Goal: Check status: Check status

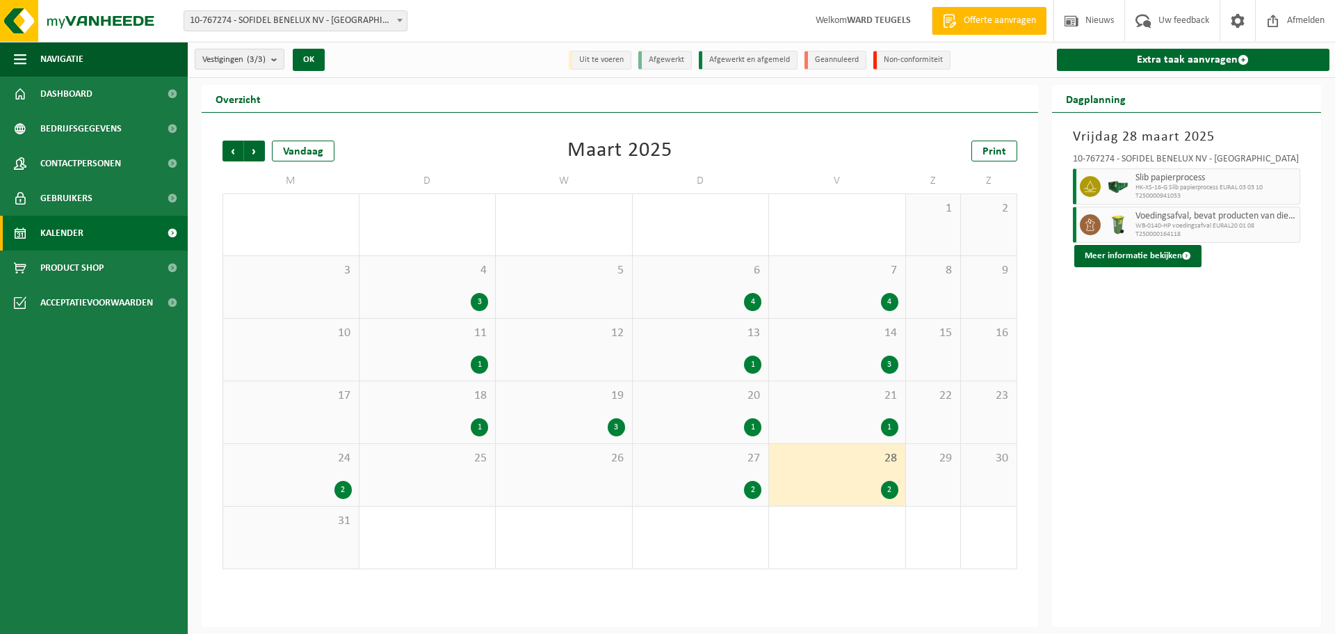
click at [337, 484] on div "2" at bounding box center [342, 490] width 17 height 18
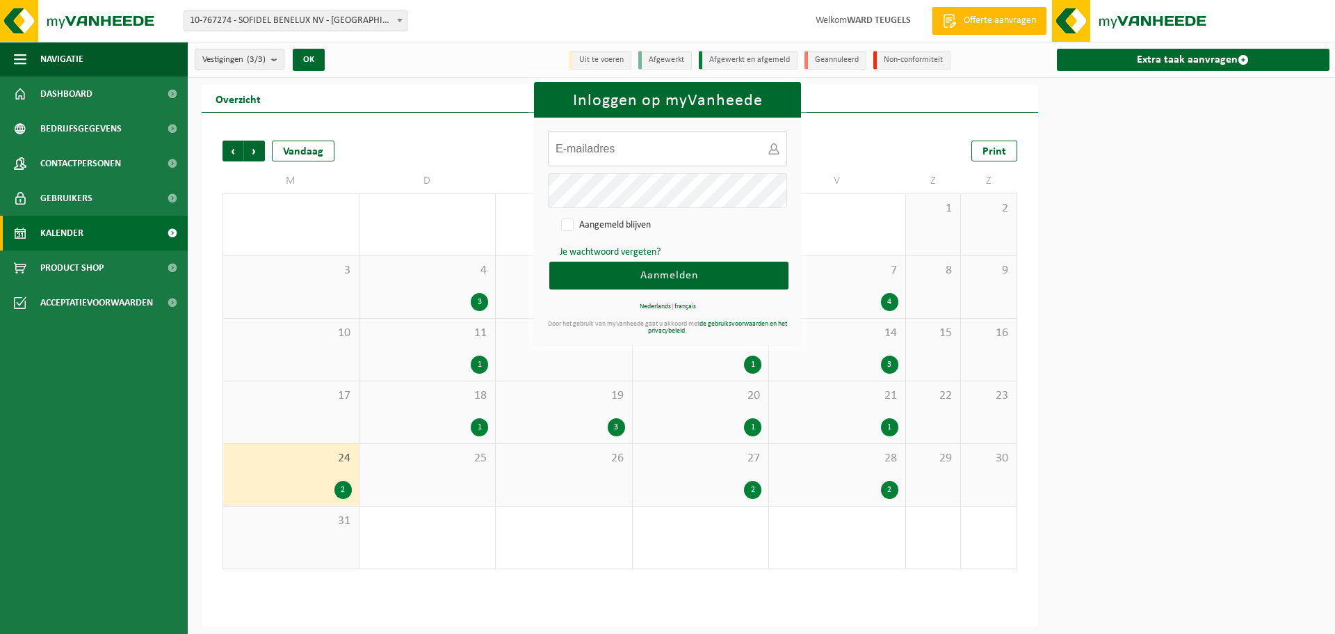
type input "[PERSON_NAME][EMAIL_ADDRESS][DOMAIN_NAME]"
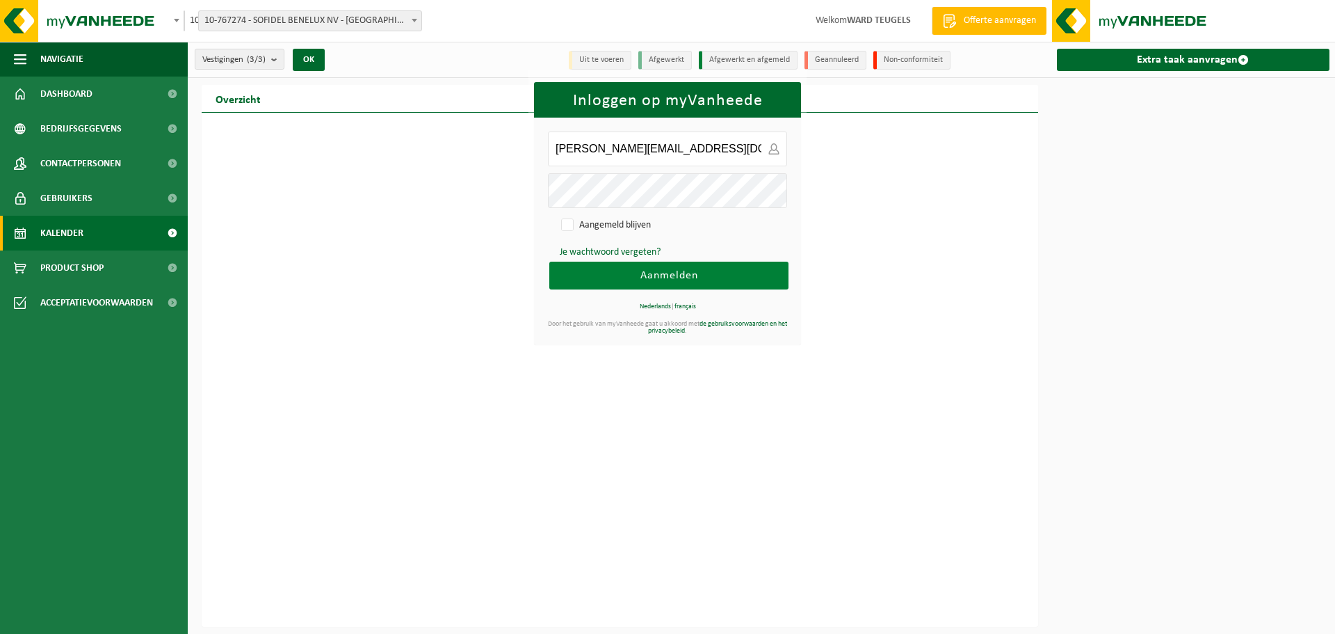
click at [654, 273] on span "Aanmelden" at bounding box center [669, 275] width 58 height 11
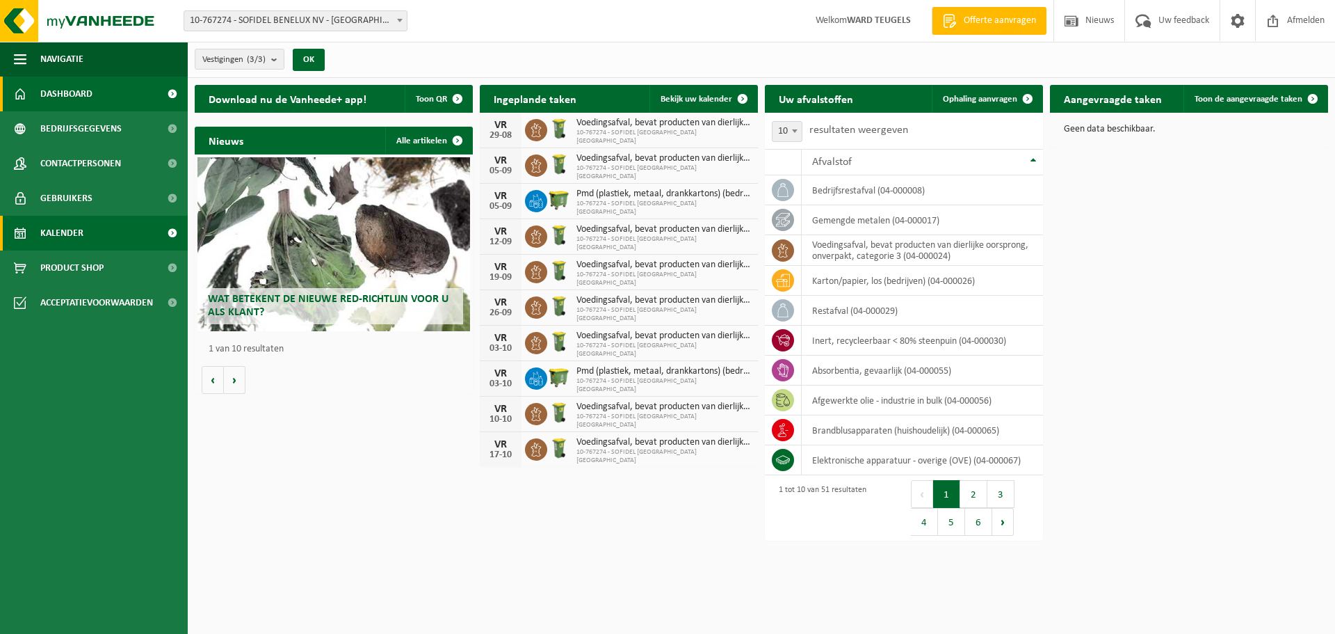
click at [75, 237] on span "Kalender" at bounding box center [61, 233] width 43 height 35
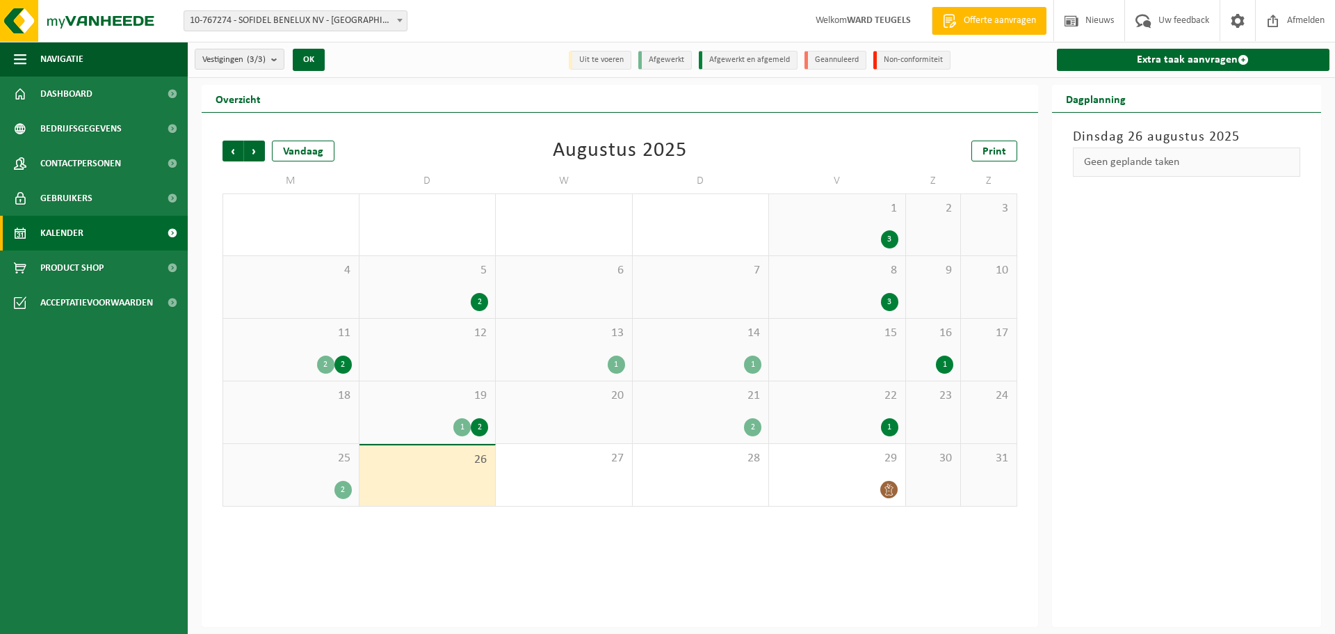
click at [326, 477] on div "25 2" at bounding box center [291, 475] width 136 height 62
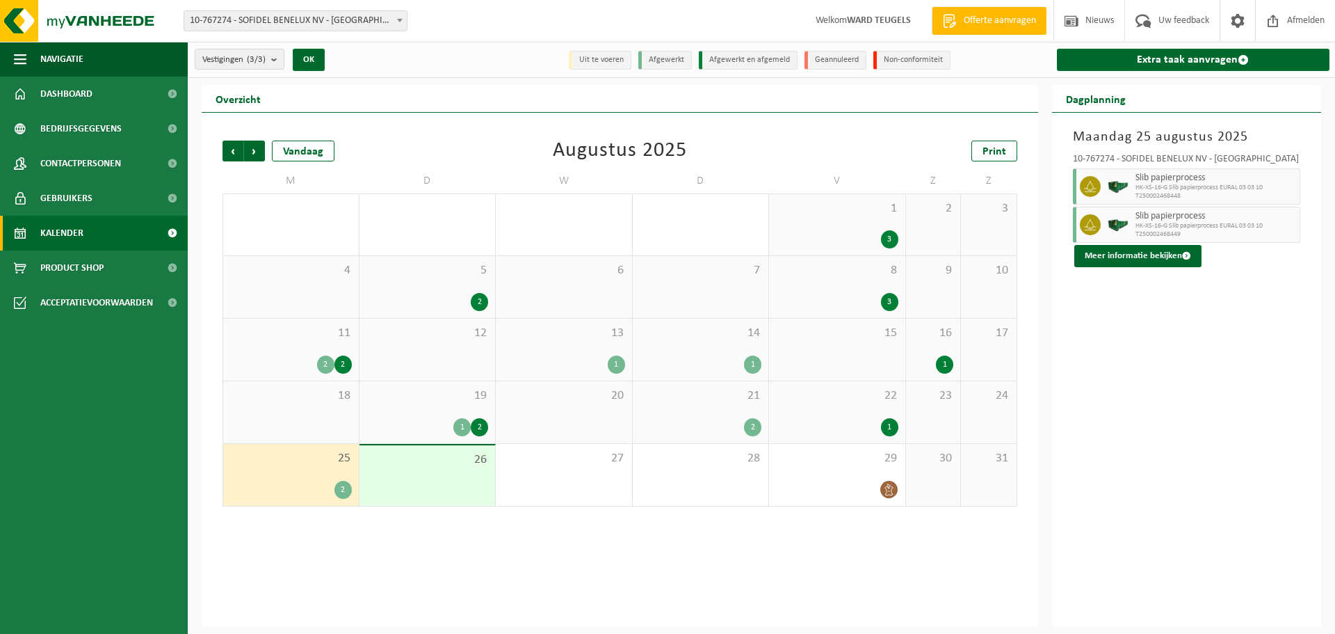
click at [796, 405] on div "22 1" at bounding box center [837, 412] width 136 height 62
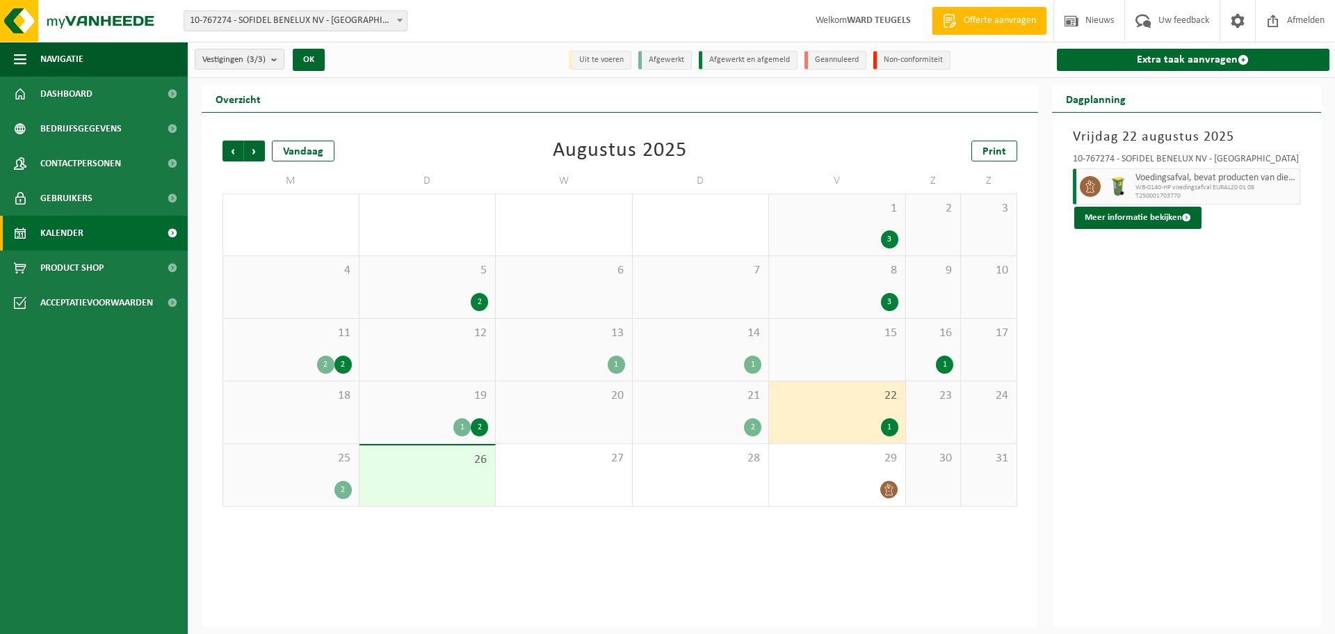
click at [739, 410] on div "21 2" at bounding box center [701, 412] width 136 height 62
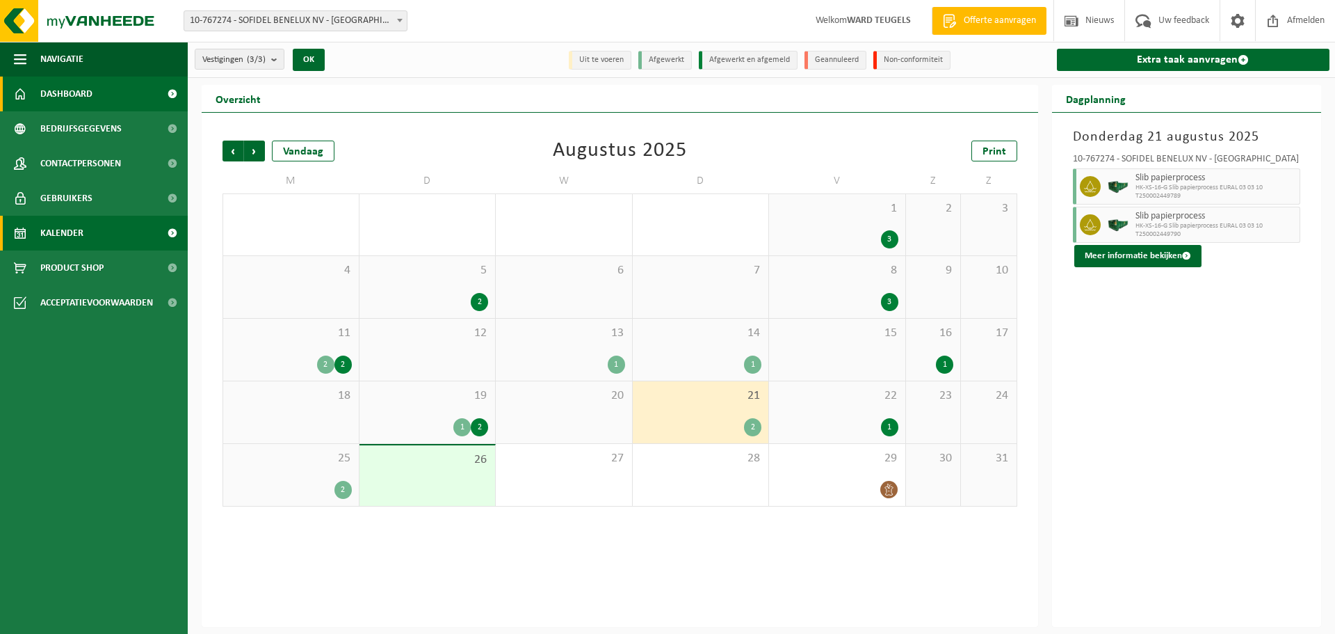
click at [81, 97] on span "Dashboard" at bounding box center [66, 93] width 52 height 35
